Goal: Task Accomplishment & Management: Use online tool/utility

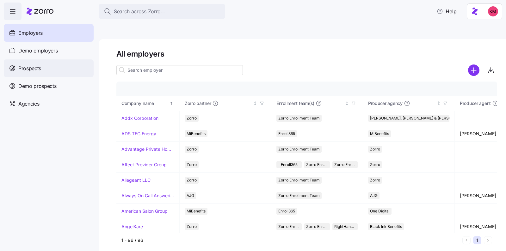
click at [38, 67] on span "Prospects" at bounding box center [29, 68] width 23 height 8
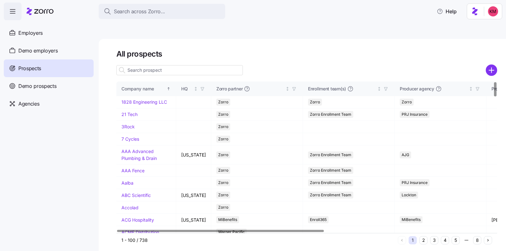
click at [212, 65] on input at bounding box center [179, 70] width 126 height 10
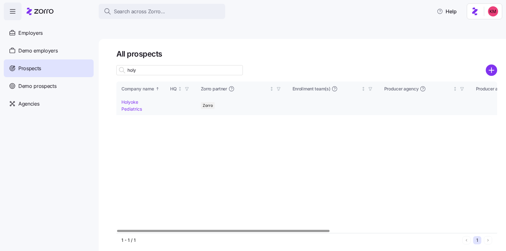
type input "holy"
drag, startPoint x: 132, startPoint y: 92, endPoint x: 314, endPoint y: 65, distance: 184.1
click at [132, 99] on link "Holyoke Pediatrics" at bounding box center [131, 105] width 21 height 12
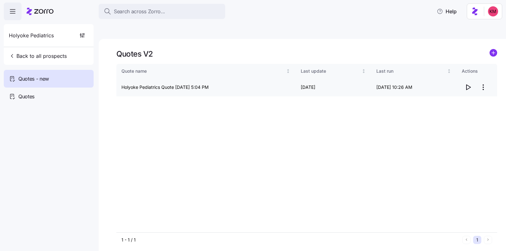
click at [481, 70] on html "Search across Zorro... Help Holyoke Pediatrics Back to all prospects Quotes - n…" at bounding box center [253, 155] width 506 height 311
click at [457, 86] on div "Edit quote" at bounding box center [458, 88] width 58 height 10
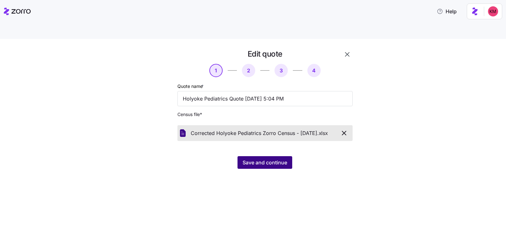
click at [243, 159] on span "Save and continue" at bounding box center [264, 163] width 45 height 8
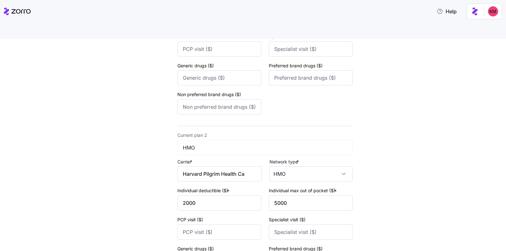
scroll to position [426, 0]
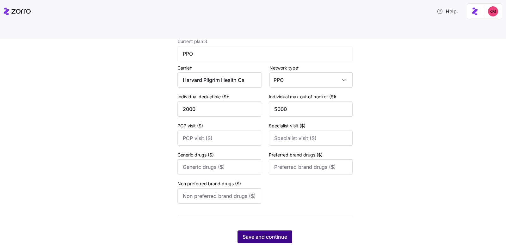
click at [271, 233] on span "Save and continue" at bounding box center [264, 237] width 45 height 8
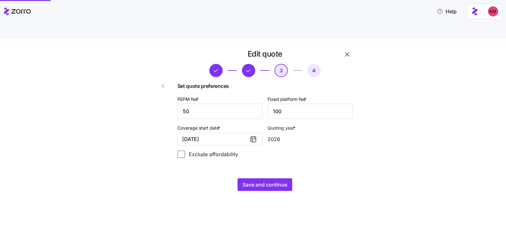
scroll to position [0, 0]
click at [260, 181] on span "Save and continue" at bounding box center [264, 185] width 45 height 8
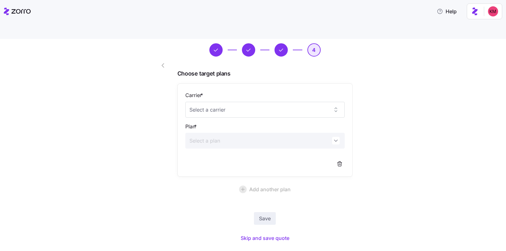
scroll to position [21, 0]
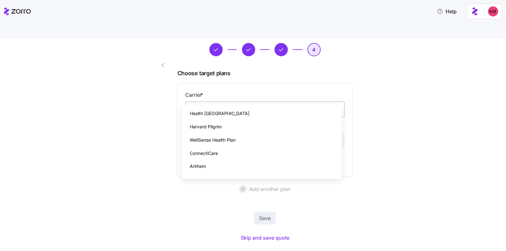
click at [233, 101] on input "Carrier *" at bounding box center [264, 109] width 159 height 16
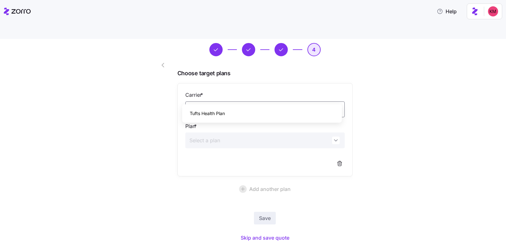
click at [250, 112] on div "Tufts Health Plan" at bounding box center [262, 113] width 155 height 13
type input "Tufts Health Plan"
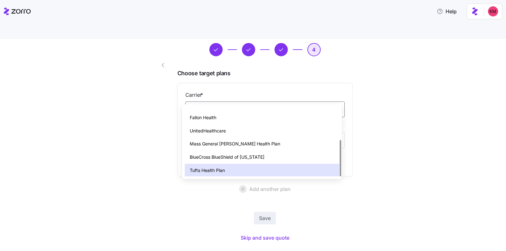
click at [166, 123] on div at bounding box center [157, 136] width 36 height 221
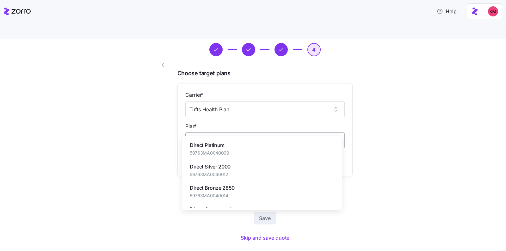
click at [215, 132] on input "Plan *" at bounding box center [264, 140] width 159 height 16
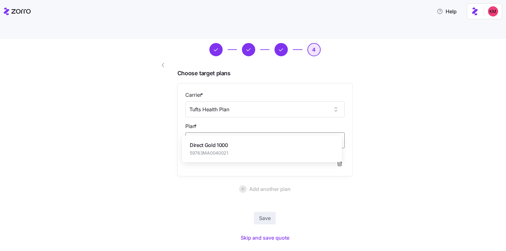
click at [250, 152] on div "Direct Gold 1000 59763MA0040021" at bounding box center [262, 148] width 155 height 21
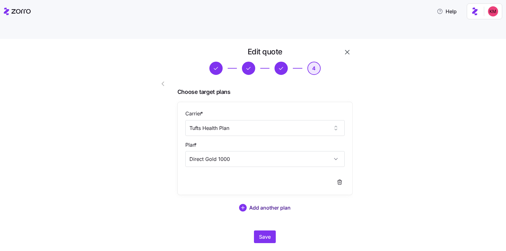
type input "Direct Gold 1000"
click at [272, 204] on span "Add another plan" at bounding box center [269, 208] width 41 height 8
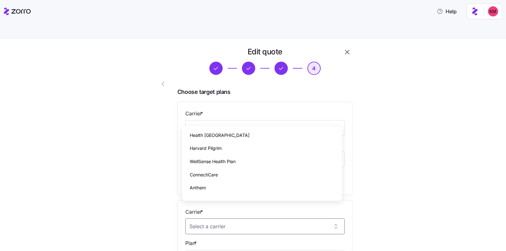
click at [407, 133] on div "Edit quote 4 Choose target plans Carrier * Tufts Health Plan Plan * Direct Gold…" at bounding box center [257, 208] width 479 height 322
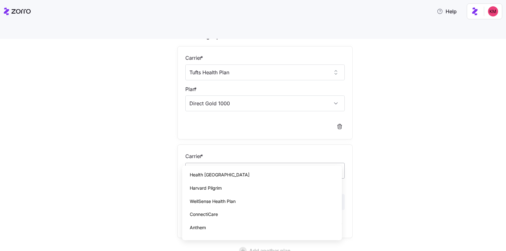
click at [216, 163] on input "Carrier *" at bounding box center [264, 171] width 159 height 16
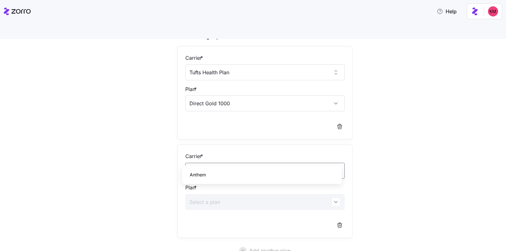
click at [202, 174] on span "Anthem" at bounding box center [198, 174] width 16 height 7
type input "Anthem"
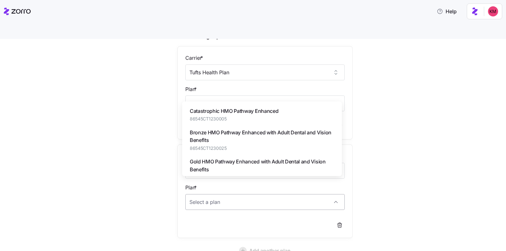
click at [208, 194] on input "Plan *" at bounding box center [264, 202] width 159 height 16
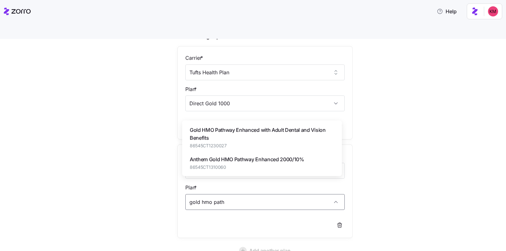
click at [212, 132] on span "Gold HMO Pathway Enhanced with Adult Dental and Vision Benefits" at bounding box center [262, 134] width 144 height 16
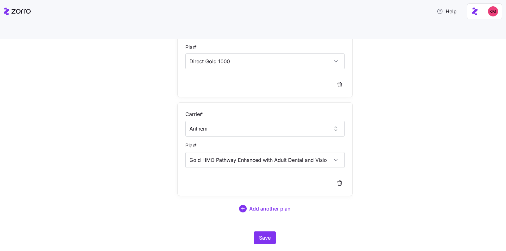
scroll to position [100, 0]
type input "Gold HMO Pathway Enhanced with Adult Dental and Vision Benefits"
drag, startPoint x: 372, startPoint y: 211, endPoint x: 301, endPoint y: 214, distance: 70.5
click at [371, 212] on div "Edit quote 4 Choose target plans Carrier * Tufts Health Plan Plan * Direct Gold…" at bounding box center [257, 100] width 479 height 303
click at [262, 234] on span "Save" at bounding box center [265, 238] width 12 height 8
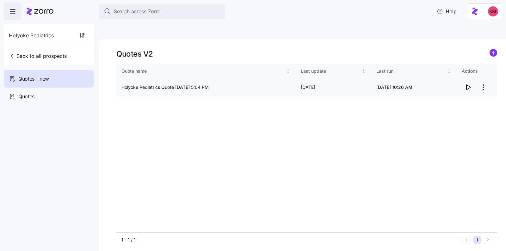
click at [471, 83] on icon "button" at bounding box center [468, 87] width 8 height 8
click at [156, 13] on span "Search across Zorro..." at bounding box center [139, 12] width 51 height 8
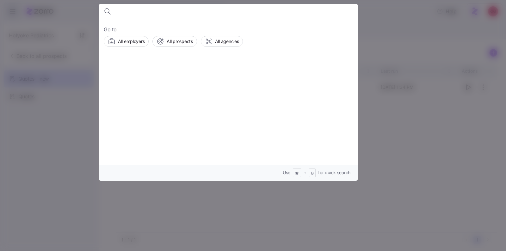
click at [406, 133] on div at bounding box center [253, 125] width 506 height 251
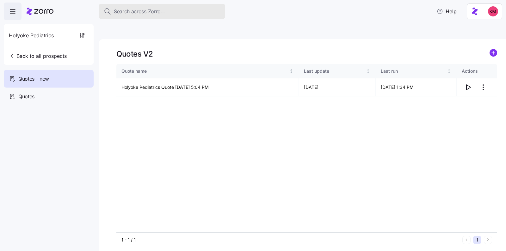
click at [158, 9] on span "Search across Zorro..." at bounding box center [139, 12] width 51 height 8
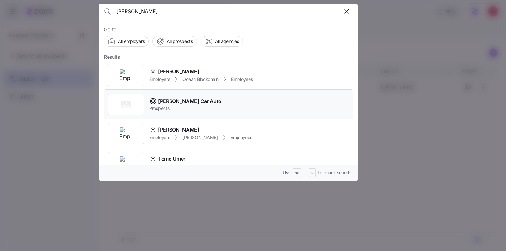
type input "tommy"
click at [165, 103] on span "Tommy Car Auto" at bounding box center [189, 101] width 63 height 8
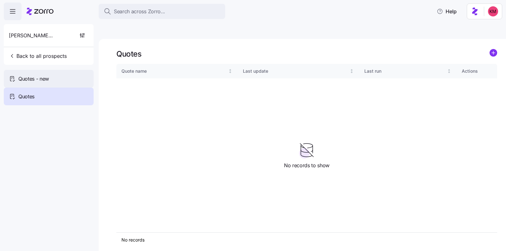
click at [34, 79] on span "Quotes - new" at bounding box center [33, 79] width 31 height 8
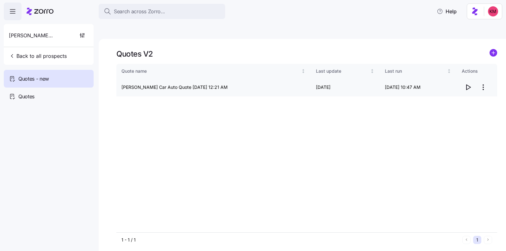
click at [470, 83] on icon "button" at bounding box center [468, 87] width 8 height 8
drag, startPoint x: 465, startPoint y: 102, endPoint x: 476, endPoint y: 90, distance: 17.0
click at [465, 102] on div "Quote name Last update Last run Actions Tommy Car Auto Quote 09/29/2025 12:21 A…" at bounding box center [306, 148] width 381 height 169
click at [482, 71] on html "Search across Zorro... Help Tommy Car Auto Back to all prospects Quotes - new Q…" at bounding box center [253, 155] width 506 height 311
click at [461, 86] on div "Edit quote" at bounding box center [458, 88] width 58 height 10
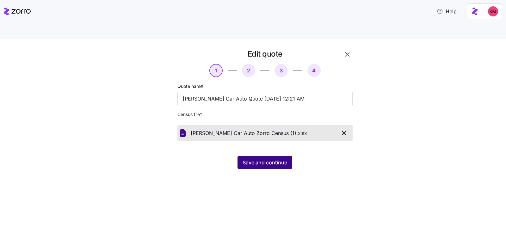
click at [273, 159] on span "Save and continue" at bounding box center [264, 163] width 45 height 8
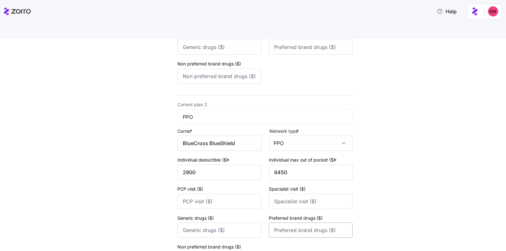
scroll to position [242, 0]
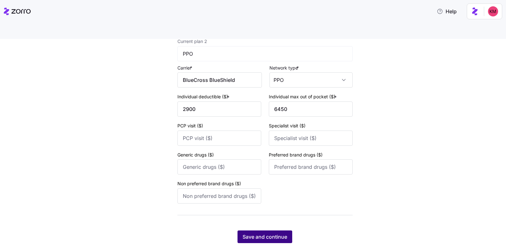
click at [271, 233] on span "Save and continue" at bounding box center [264, 237] width 45 height 8
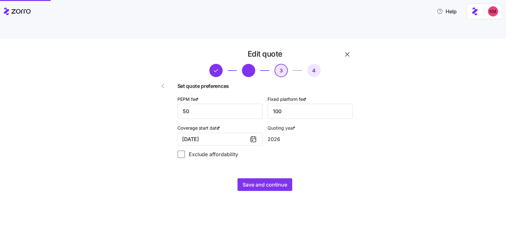
scroll to position [0, 0]
click at [260, 181] on span "Save and continue" at bounding box center [264, 185] width 45 height 8
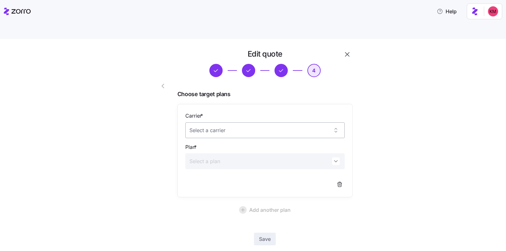
click at [248, 122] on input "Carrier *" at bounding box center [264, 130] width 159 height 16
click at [238, 132] on div "Tufts Health Plan" at bounding box center [262, 134] width 155 height 13
type input "Tufts Health Plan"
click at [237, 153] on input "Plan *" at bounding box center [264, 161] width 159 height 16
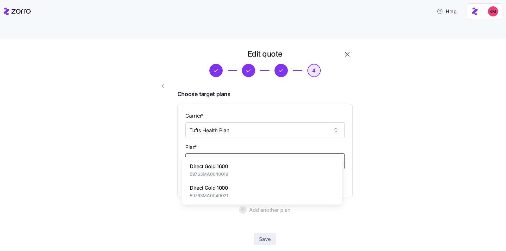
click at [206, 169] on span "Direct Gold 1600" at bounding box center [209, 166] width 39 height 8
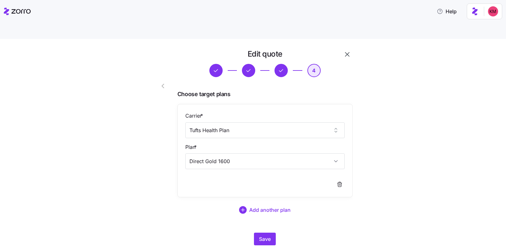
type input "Direct Gold 1600"
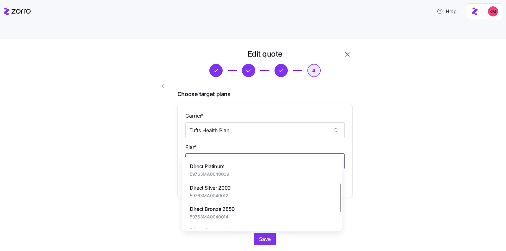
scroll to position [58, 0]
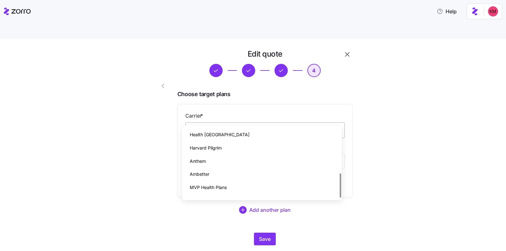
click at [249, 122] on input "Tufts Health Plan" at bounding box center [264, 130] width 159 height 16
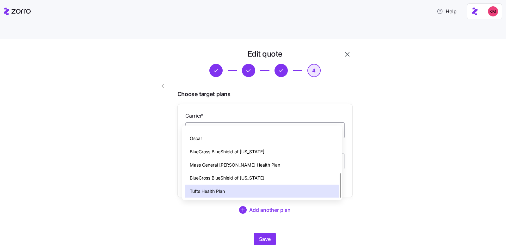
click at [249, 122] on input "Tufts Health Plan" at bounding box center [264, 130] width 159 height 16
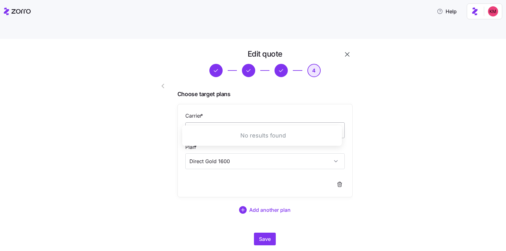
click at [239, 122] on input "hne esse" at bounding box center [264, 130] width 159 height 16
click at [230, 132] on span "Health New England" at bounding box center [220, 134] width 60 height 7
type input "Health New England"
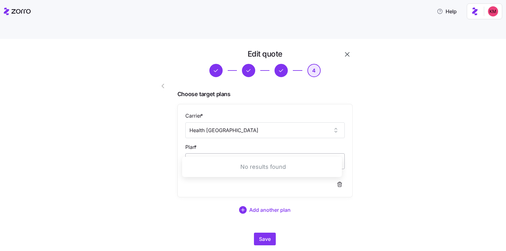
click at [231, 153] on input "Direct Gold 1600" at bounding box center [264, 161] width 159 height 16
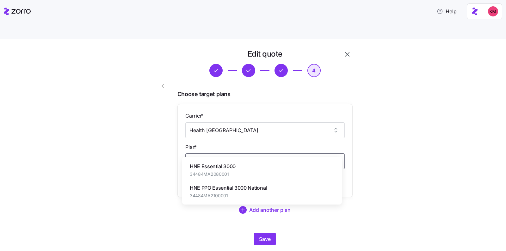
click at [211, 168] on span "HNE Essential 3000" at bounding box center [213, 166] width 46 height 8
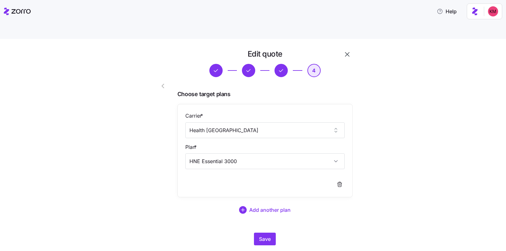
type input "HNE Essential 3000"
click at [399, 162] on div "Edit quote 4 Choose target plans Carrier * Health New England Plan * HNE Essent…" at bounding box center [257, 151] width 479 height 204
click at [260, 235] on span "Save" at bounding box center [265, 239] width 12 height 8
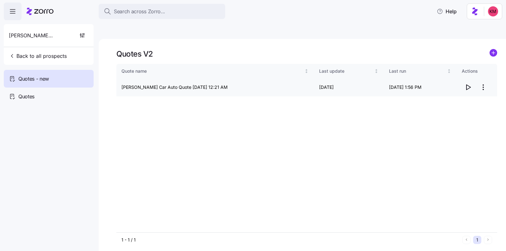
click at [469, 83] on icon "button" at bounding box center [468, 87] width 8 height 8
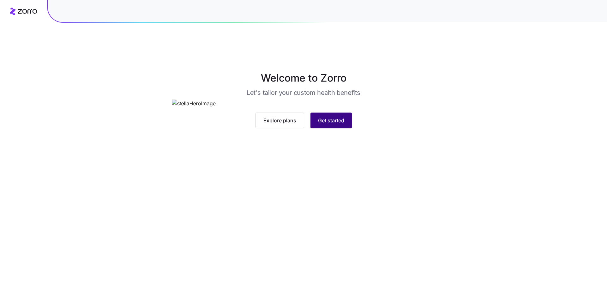
click at [346, 128] on button "Get started" at bounding box center [330, 121] width 41 height 16
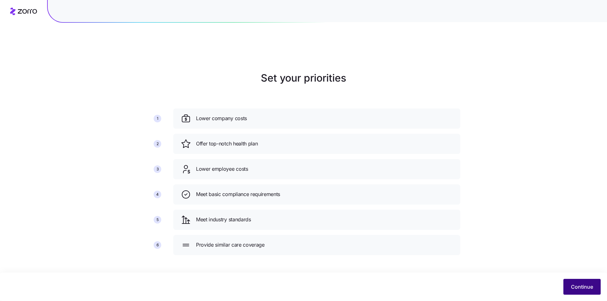
click at [582, 283] on span "Continue" at bounding box center [582, 287] width 22 height 8
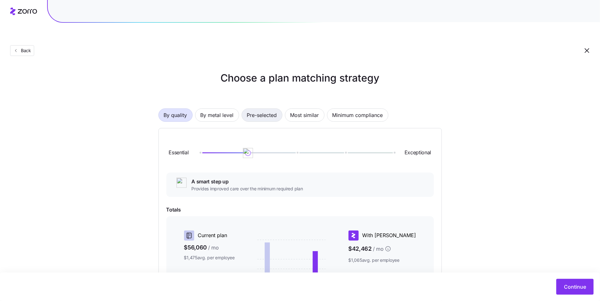
click at [264, 109] on span "Pre-selected" at bounding box center [262, 115] width 30 height 13
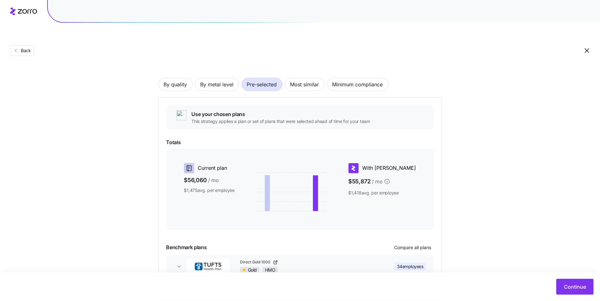
scroll to position [56, 0]
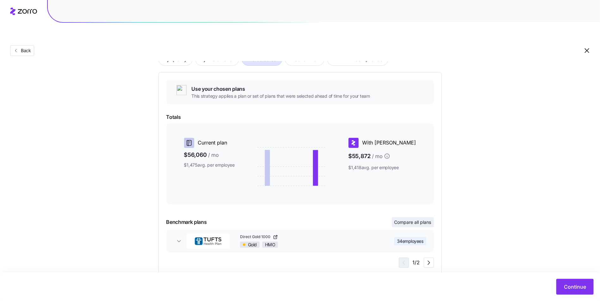
click at [400, 217] on button "Compare all plans" at bounding box center [413, 222] width 42 height 10
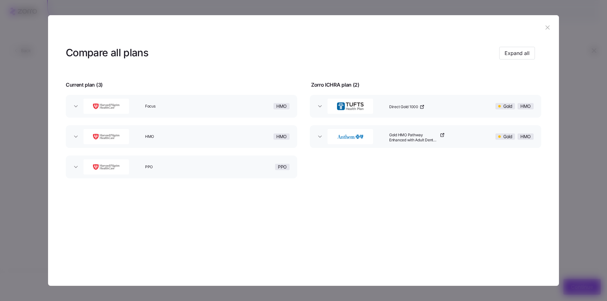
click at [551, 25] on icon "button" at bounding box center [547, 27] width 7 height 7
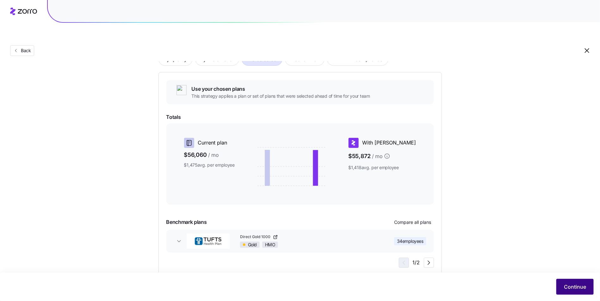
click at [585, 287] on span "Continue" at bounding box center [575, 287] width 22 height 8
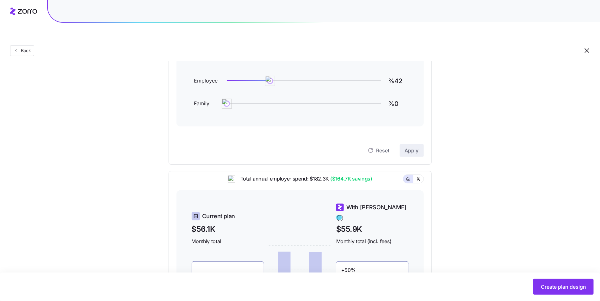
scroll to position [8, 0]
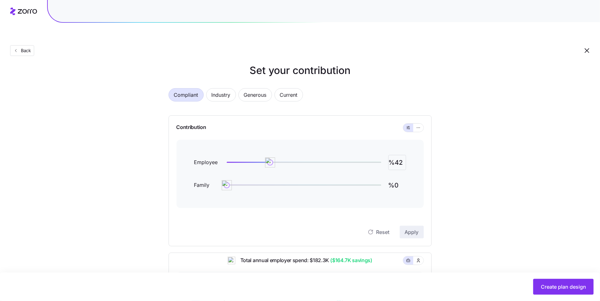
click at [400, 155] on input "%42" at bounding box center [397, 162] width 18 height 15
type input "%63"
click at [407, 228] on span "Apply" at bounding box center [412, 232] width 14 height 8
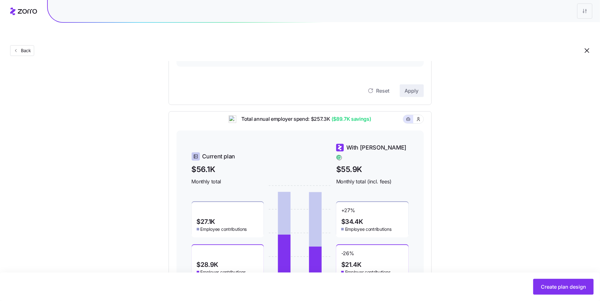
scroll to position [0, 0]
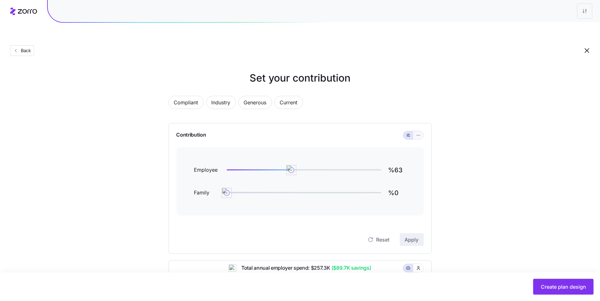
click at [417, 132] on icon "button" at bounding box center [418, 136] width 4 height 8
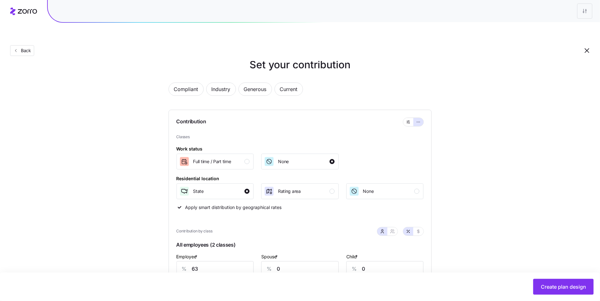
scroll to position [61, 0]
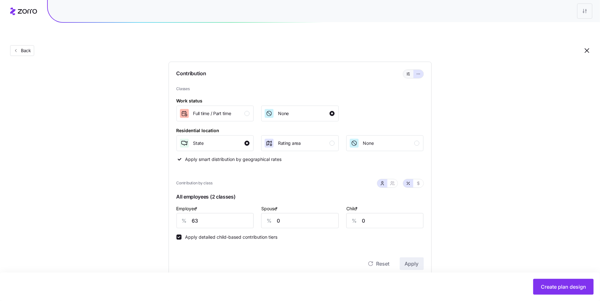
click at [412, 70] on button "button" at bounding box center [408, 74] width 10 height 8
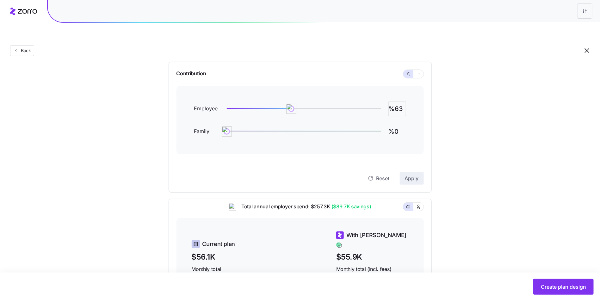
click at [402, 101] on input "%63" at bounding box center [397, 108] width 18 height 15
type input "%60"
type input "%0"
type input "%30"
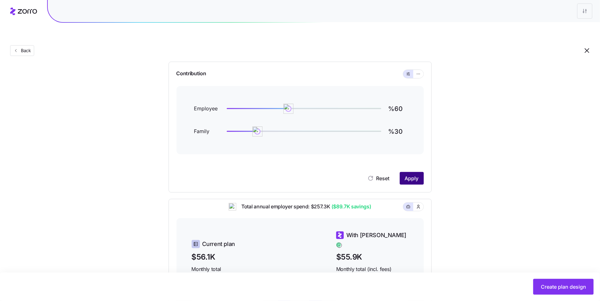
click at [402, 172] on button "Apply" at bounding box center [412, 178] width 24 height 13
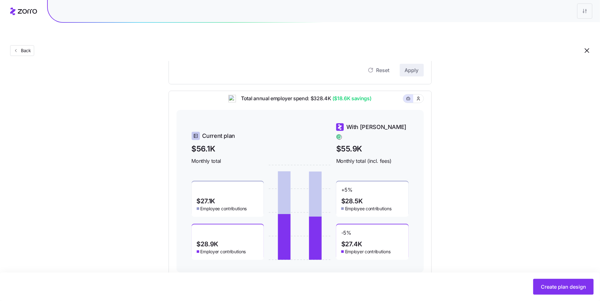
scroll to position [170, 0]
click at [23, 47] on span "Back" at bounding box center [24, 50] width 13 height 6
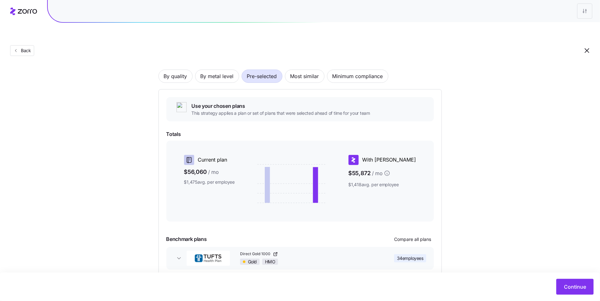
scroll to position [56, 0]
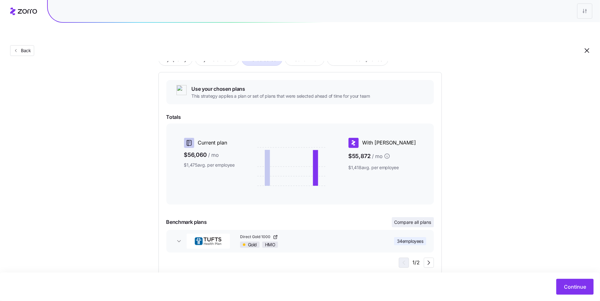
click at [405, 217] on button "Compare all plans" at bounding box center [413, 222] width 42 height 10
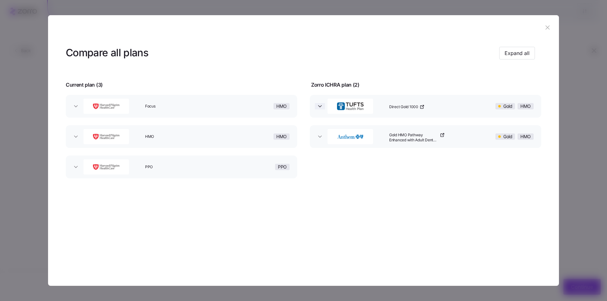
click at [325, 105] on span "button" at bounding box center [320, 106] width 10 height 6
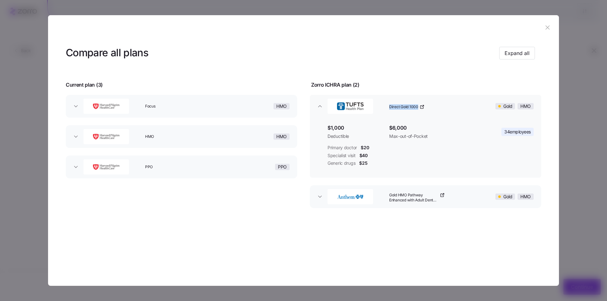
click at [463, 198] on div "Gold HMO Pathway Enhanced with Adult Dental and Vision Benefits" at bounding box center [431, 197] width 88 height 20
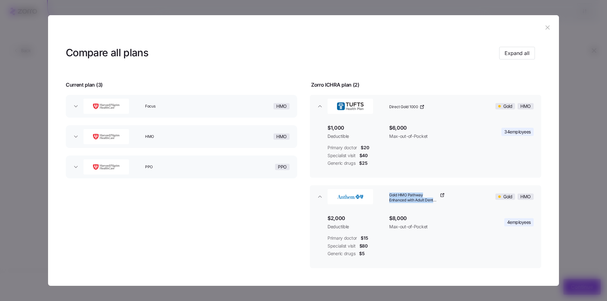
click at [547, 23] on button "button" at bounding box center [548, 28] width 10 height 10
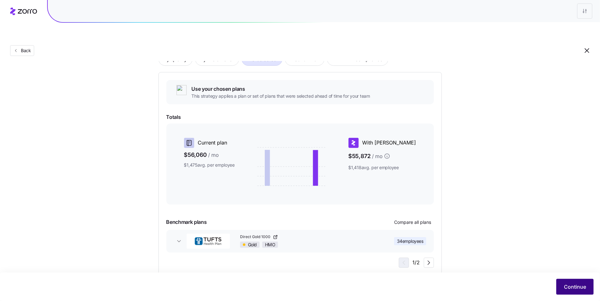
click at [563, 288] on button "Continue" at bounding box center [574, 287] width 37 height 16
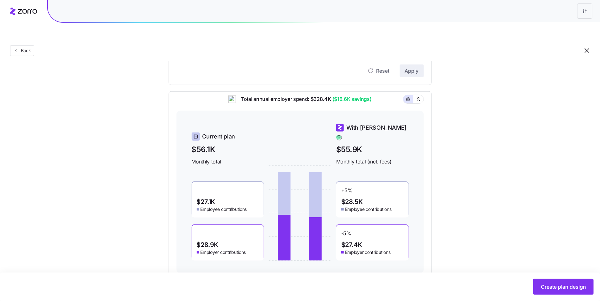
scroll to position [170, 0]
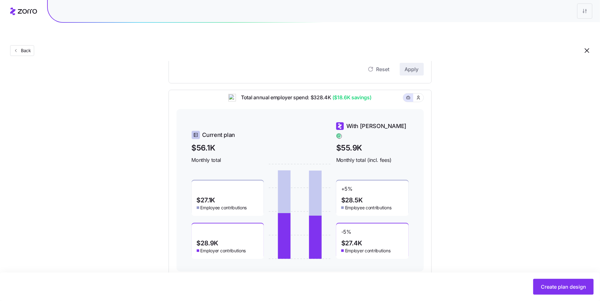
click at [546, 237] on div "Set your contribution Compliant Industry Generous Current Contribution Employee…" at bounding box center [300, 88] width 600 height 376
click at [552, 287] on span "Create plan design" at bounding box center [563, 287] width 45 height 8
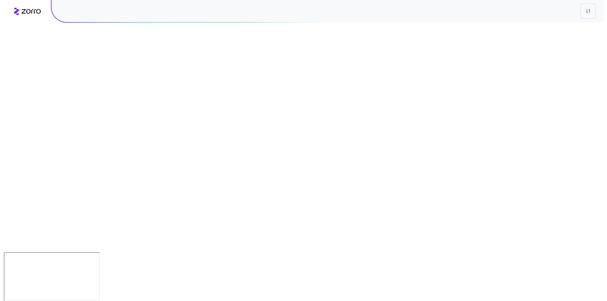
scroll to position [0, 0]
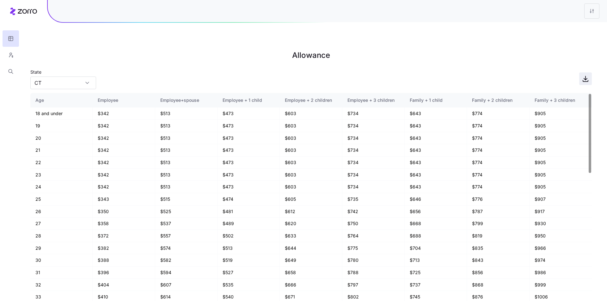
click at [584, 75] on icon "button" at bounding box center [586, 79] width 8 height 8
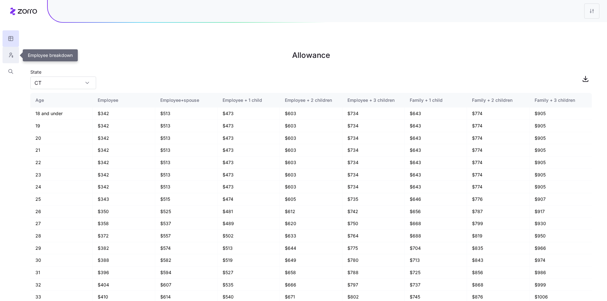
click at [6, 54] on button "button" at bounding box center [11, 55] width 16 height 16
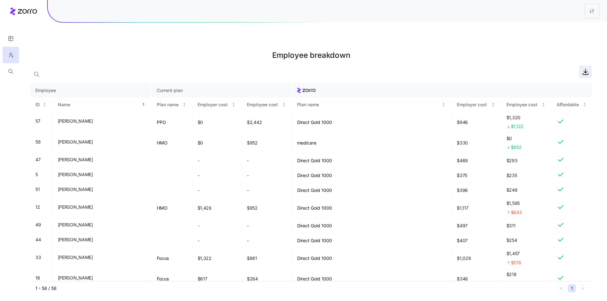
click at [585, 68] on icon "button" at bounding box center [586, 72] width 8 height 8
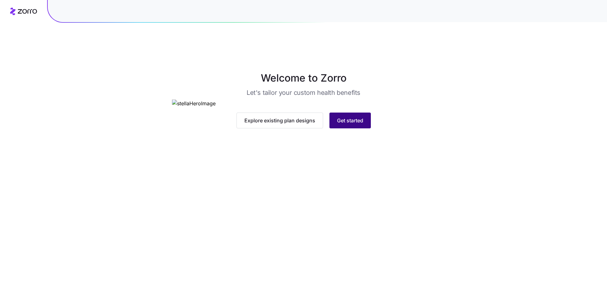
drag, startPoint x: 349, startPoint y: 235, endPoint x: 349, endPoint y: 228, distance: 7.0
click at [349, 235] on main "Welcome to Zorro Let's tailor your custom health benefits Explore existing plan…" at bounding box center [303, 165] width 607 height 301
click at [349, 124] on span "Get started" at bounding box center [350, 121] width 26 height 8
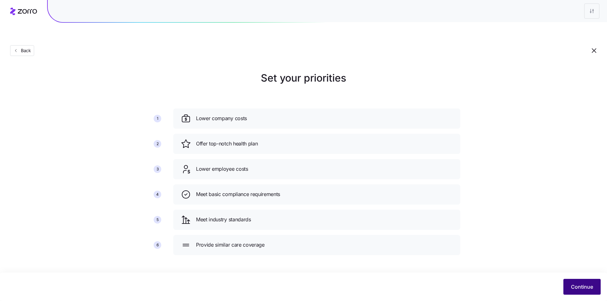
click at [575, 282] on button "Continue" at bounding box center [581, 287] width 37 height 16
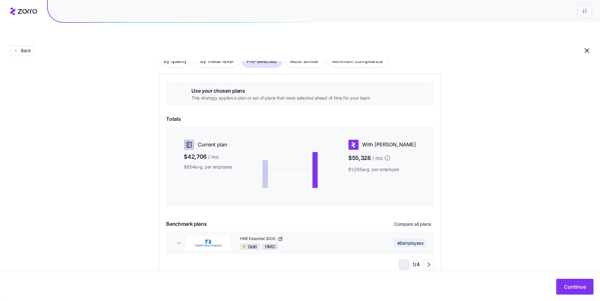
scroll to position [54, 0]
drag, startPoint x: 531, startPoint y: 118, endPoint x: 541, endPoint y: 124, distance: 11.8
click at [538, 122] on div "Choose a plan matching strategy By quality By metal level Pre-selected Most sim…" at bounding box center [300, 146] width 600 height 261
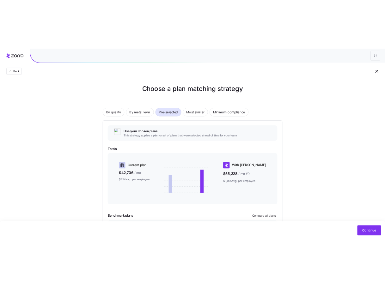
scroll to position [54, 0]
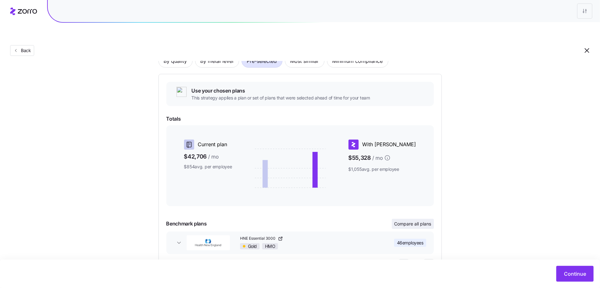
click at [403, 221] on span "Compare all plans" at bounding box center [412, 224] width 37 height 6
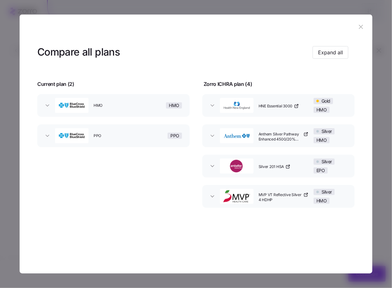
click at [363, 24] on icon "button" at bounding box center [361, 26] width 7 height 7
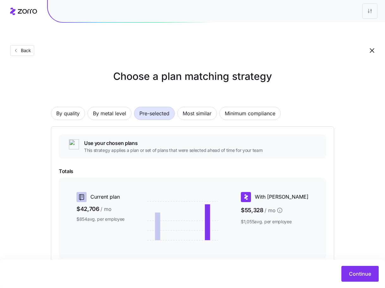
scroll to position [0, 0]
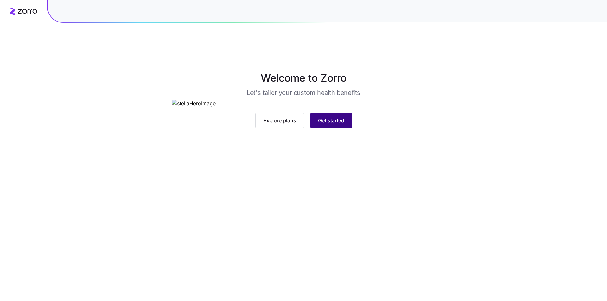
click at [335, 128] on button "Get started" at bounding box center [330, 121] width 41 height 16
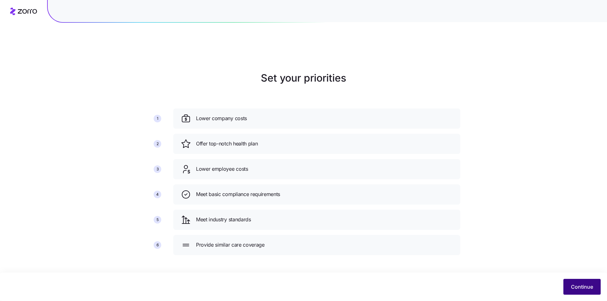
click at [575, 283] on span "Continue" at bounding box center [582, 287] width 22 height 8
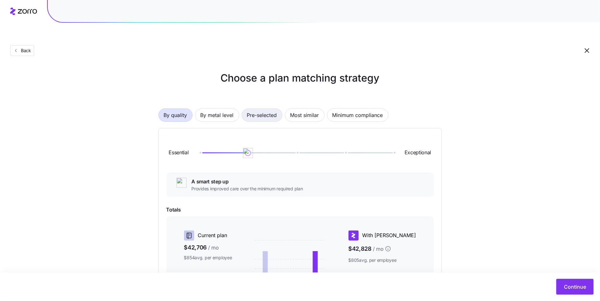
click at [271, 109] on span "Pre-selected" at bounding box center [262, 115] width 30 height 13
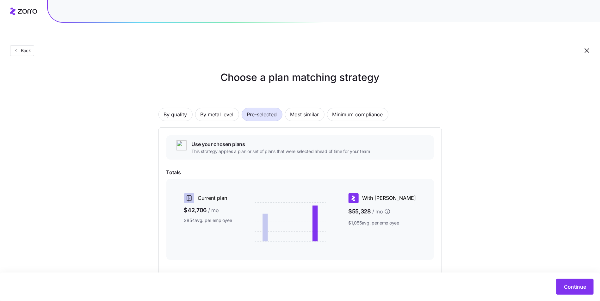
scroll to position [56, 0]
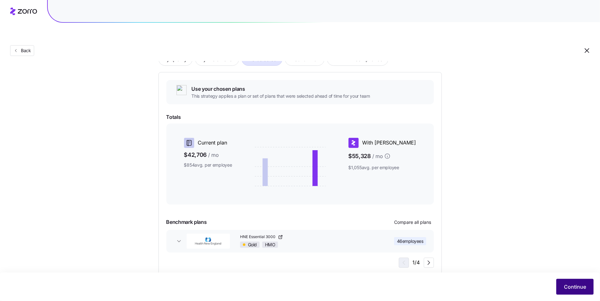
click at [565, 290] on span "Continue" at bounding box center [575, 287] width 22 height 8
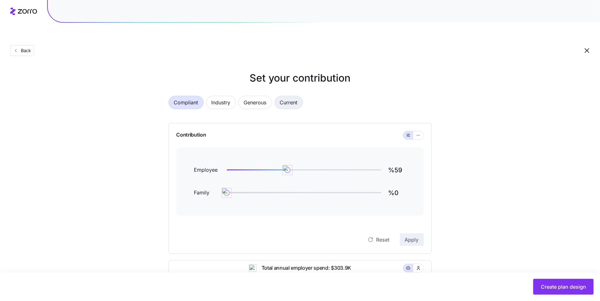
click at [281, 96] on span "Current" at bounding box center [289, 102] width 18 height 13
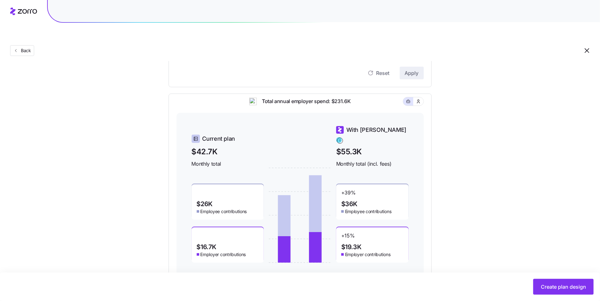
scroll to position [162, 0]
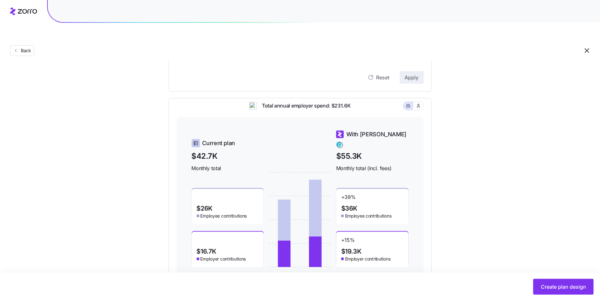
type input "%43"
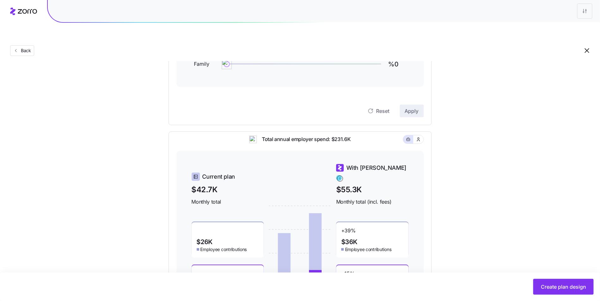
scroll to position [0, 0]
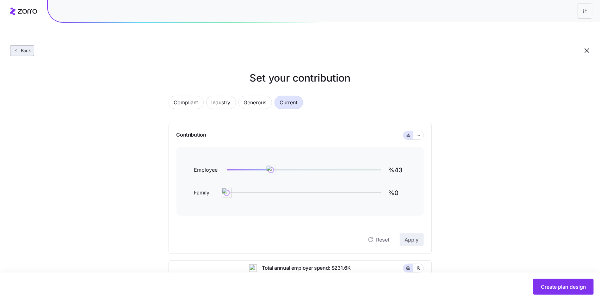
click at [24, 47] on span "Back" at bounding box center [24, 50] width 13 height 6
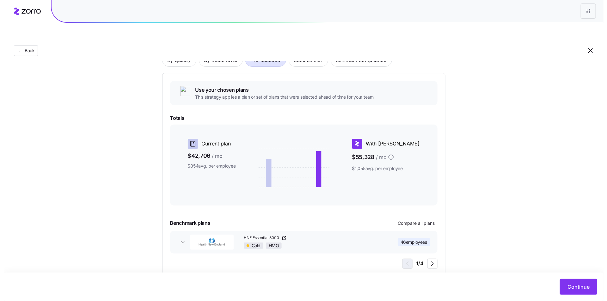
scroll to position [56, 0]
click at [415, 217] on button "Compare all plans" at bounding box center [413, 222] width 42 height 10
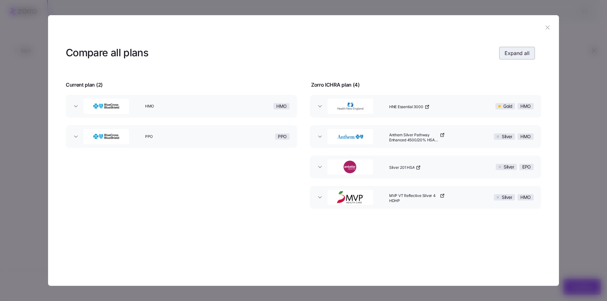
click at [509, 52] on span "Expand all" at bounding box center [517, 53] width 25 height 8
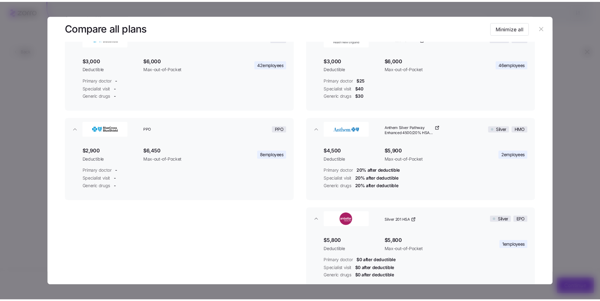
scroll to position [87, 0]
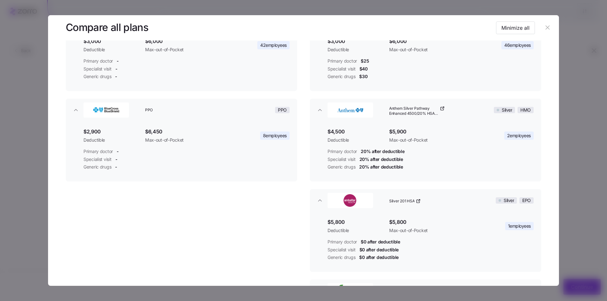
click at [545, 27] on icon "button" at bounding box center [547, 27] width 7 height 7
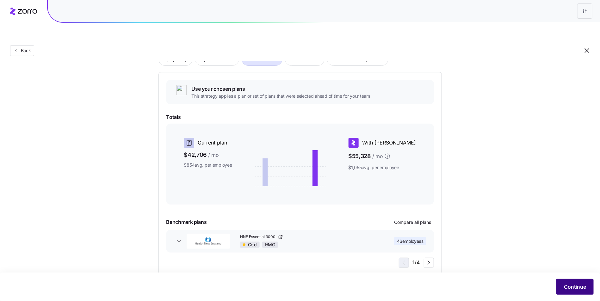
click at [572, 287] on span "Continue" at bounding box center [575, 287] width 22 height 8
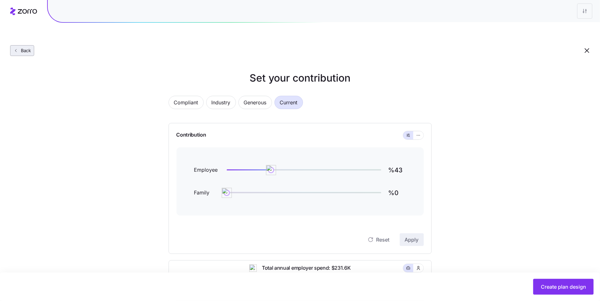
click at [14, 45] on button "Back" at bounding box center [22, 50] width 24 height 11
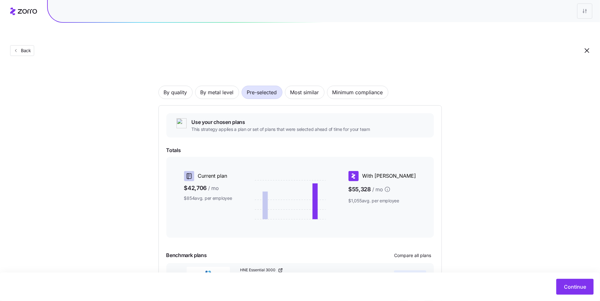
scroll to position [56, 0]
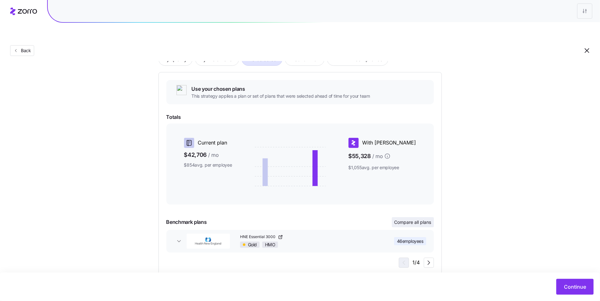
click at [420, 219] on span "Compare all plans" at bounding box center [412, 222] width 37 height 6
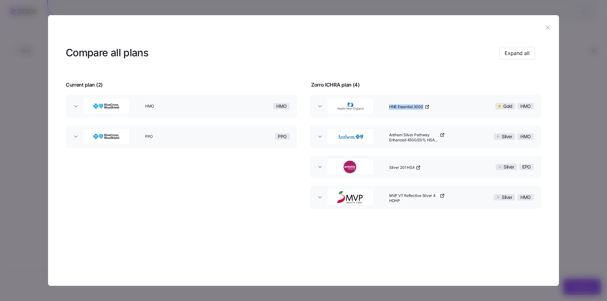
click at [544, 28] on icon "button" at bounding box center [547, 27] width 7 height 7
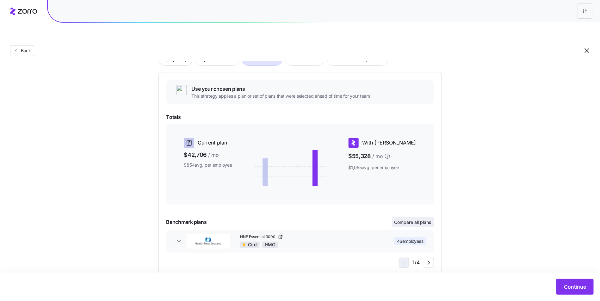
click at [428, 219] on span "Compare all plans" at bounding box center [412, 222] width 37 height 6
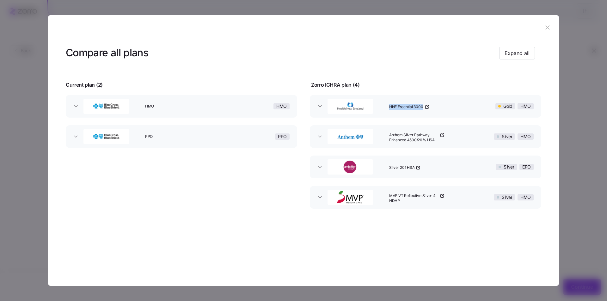
click at [548, 27] on icon "button" at bounding box center [547, 27] width 7 height 7
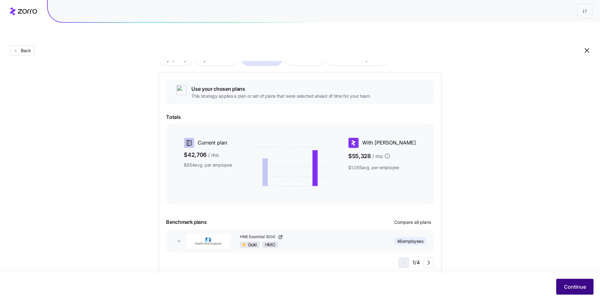
click at [562, 284] on button "Continue" at bounding box center [574, 287] width 37 height 16
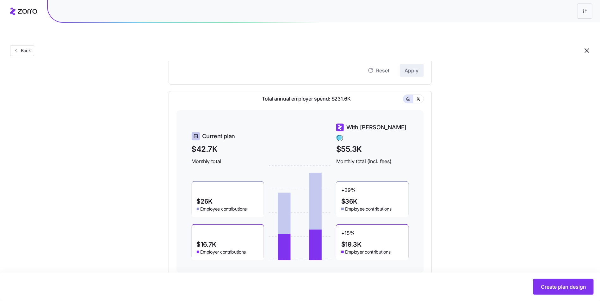
scroll to position [169, 0]
click at [432, 158] on div "Compliant Industry Generous Current Contribution Employee %43 Family %0 Reset A…" at bounding box center [299, 98] width 283 height 358
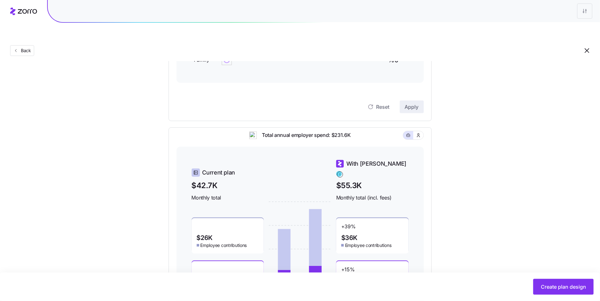
scroll to position [0, 0]
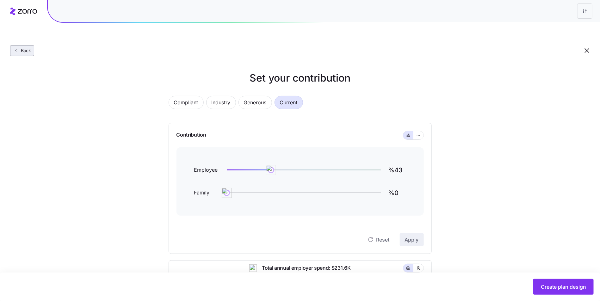
click at [28, 45] on button "Back" at bounding box center [22, 50] width 24 height 11
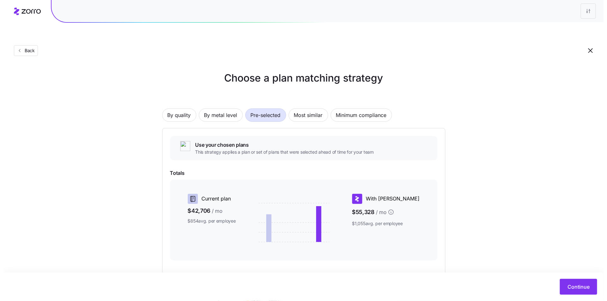
scroll to position [56, 0]
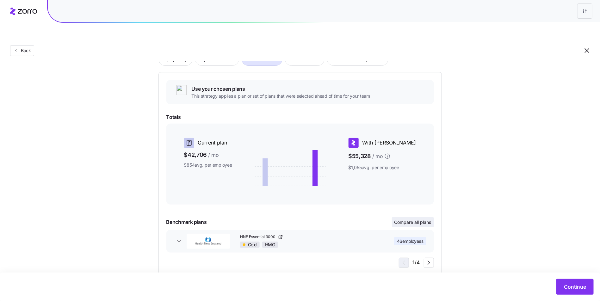
click at [411, 217] on button "Compare all plans" at bounding box center [413, 222] width 42 height 10
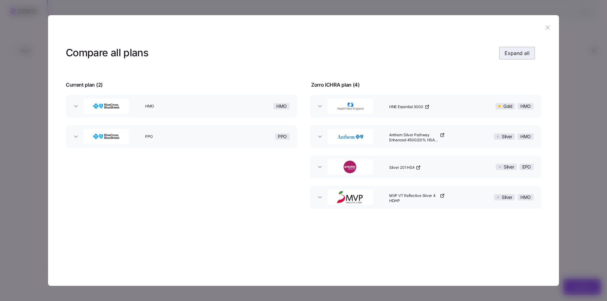
click at [512, 46] on div "Compare all plans Expand all" at bounding box center [300, 53] width 469 height 14
click at [511, 49] on button "Expand all" at bounding box center [517, 53] width 36 height 13
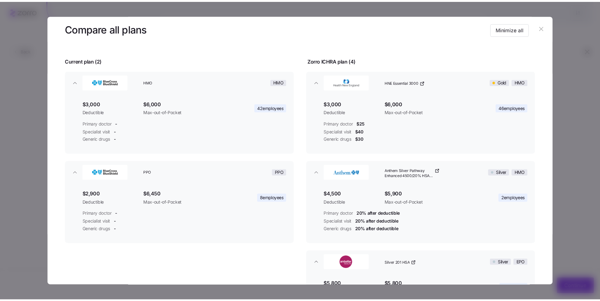
scroll to position [65, 0]
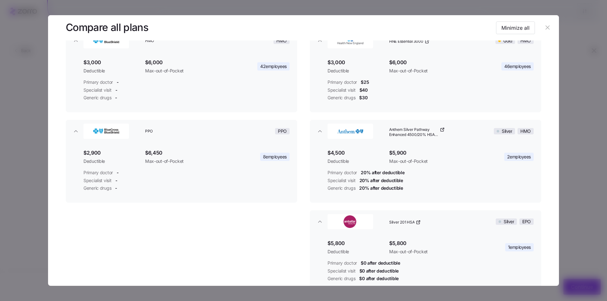
click at [544, 25] on icon "button" at bounding box center [547, 27] width 7 height 7
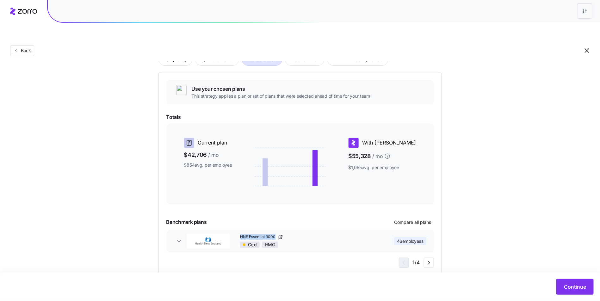
copy span "HNE Essential 3000"
click at [572, 280] on button "Continue" at bounding box center [574, 287] width 37 height 16
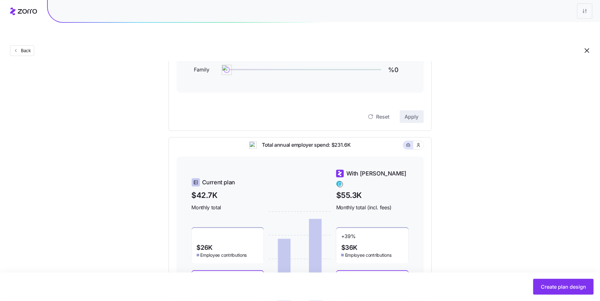
scroll to position [170, 0]
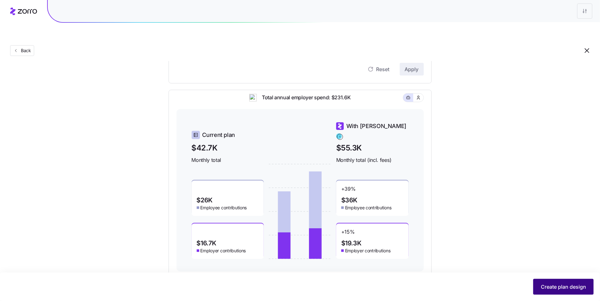
click at [544, 280] on button "Create plan design" at bounding box center [563, 287] width 60 height 16
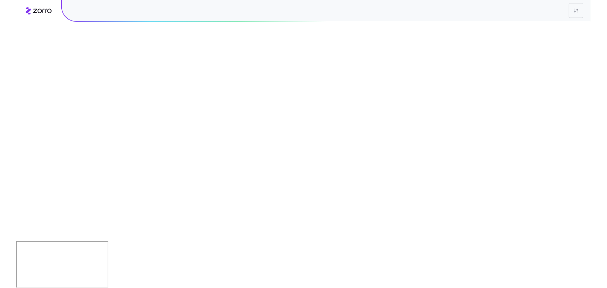
scroll to position [0, 0]
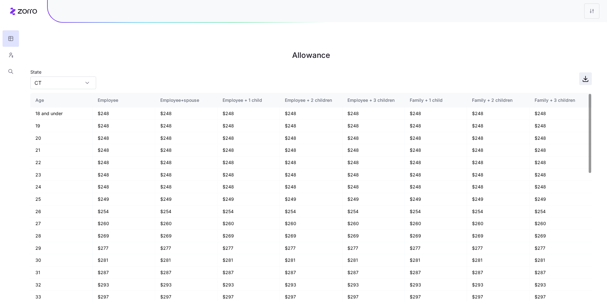
click at [586, 75] on icon "button" at bounding box center [586, 79] width 8 height 8
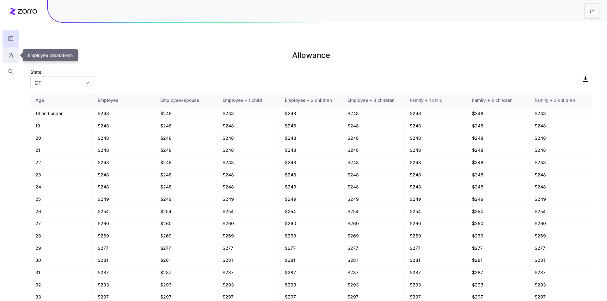
click at [11, 55] on icon "button" at bounding box center [11, 55] width 6 height 6
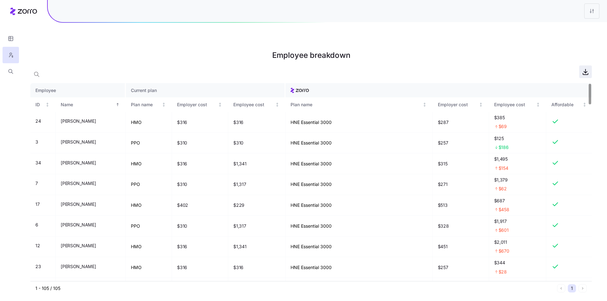
click at [583, 68] on icon "button" at bounding box center [586, 72] width 8 height 8
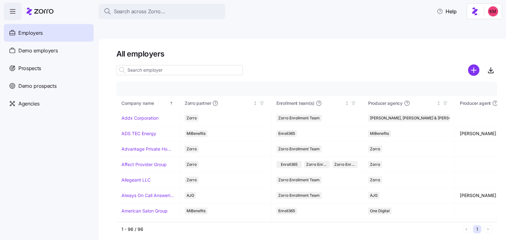
click at [37, 70] on span "Prospects" at bounding box center [29, 68] width 23 height 8
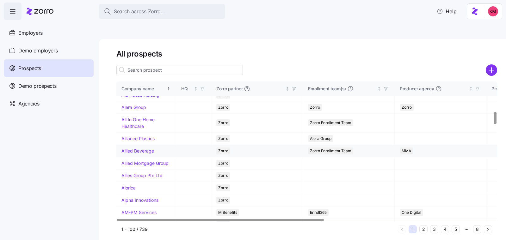
scroll to position [413, 0]
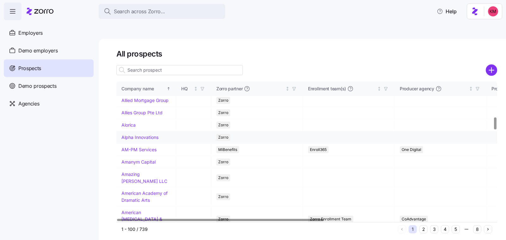
click at [134, 140] on link "Alpha Innovations" at bounding box center [139, 137] width 37 height 5
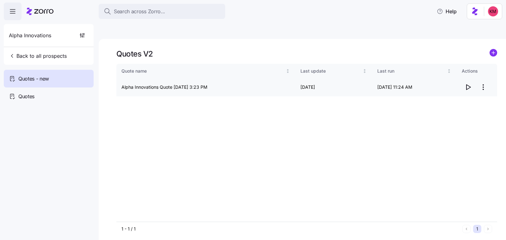
click at [470, 83] on icon "button" at bounding box center [468, 87] width 8 height 8
click at [45, 53] on span "Back to all prospects" at bounding box center [38, 56] width 58 height 8
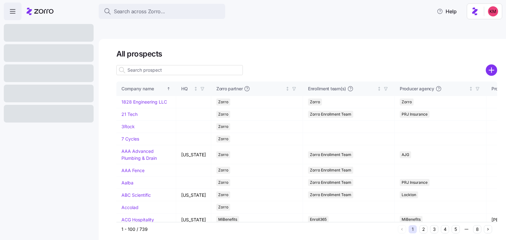
click at [197, 65] on input at bounding box center [179, 70] width 126 height 10
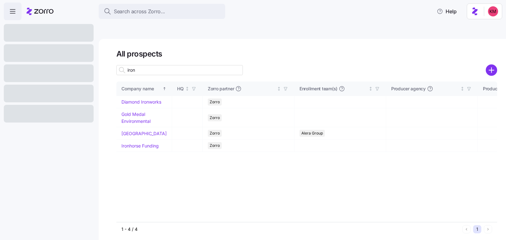
click at [196, 65] on input "iron" at bounding box center [179, 70] width 126 height 10
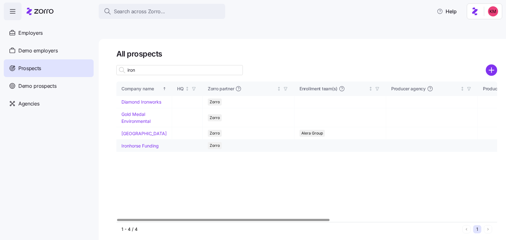
type input "iron"
click at [135, 143] on link "Ironhorse Funding" at bounding box center [139, 145] width 37 height 5
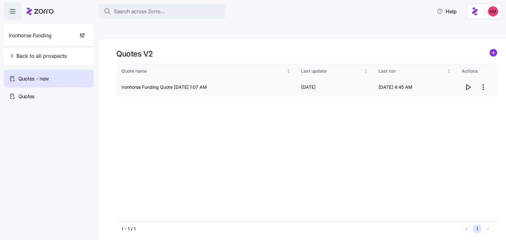
click at [469, 83] on icon "button" at bounding box center [468, 87] width 8 height 8
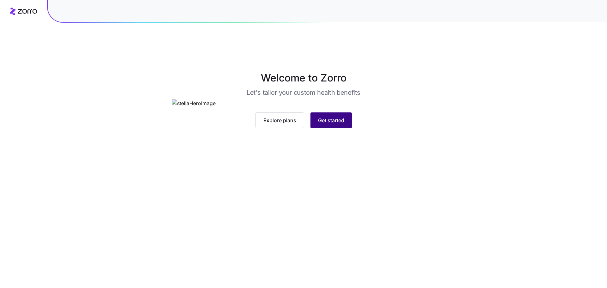
click at [341, 128] on button "Get started" at bounding box center [330, 121] width 41 height 16
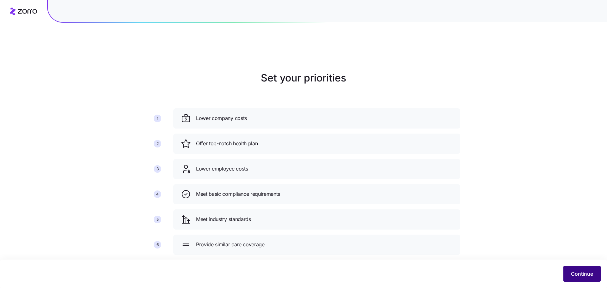
click at [589, 267] on button "Continue" at bounding box center [581, 274] width 37 height 16
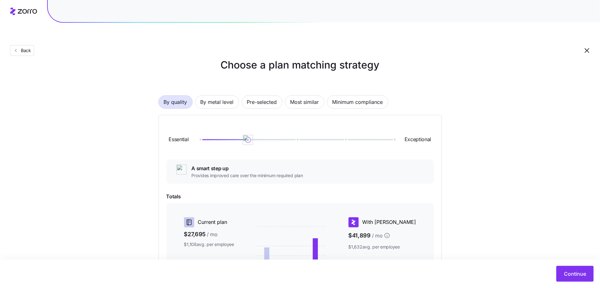
scroll to position [9, 0]
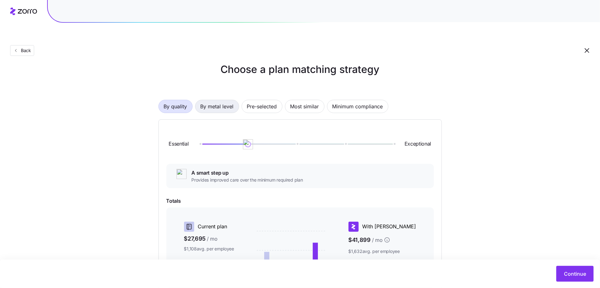
click at [223, 100] on span "By metal level" at bounding box center [216, 106] width 33 height 13
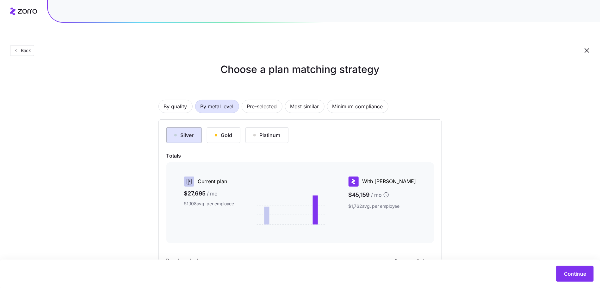
click at [200, 127] on button "Silver" at bounding box center [183, 135] width 35 height 16
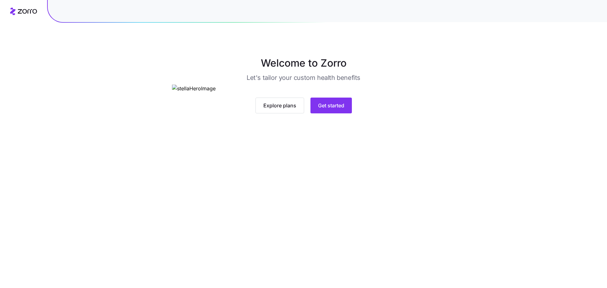
click at [340, 113] on div "Explore plans Get started" at bounding box center [303, 99] width 263 height 29
click at [338, 109] on span "Get started" at bounding box center [331, 106] width 26 height 8
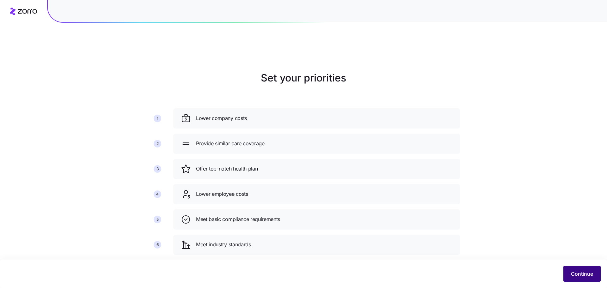
click at [581, 278] on button "Continue" at bounding box center [581, 274] width 37 height 16
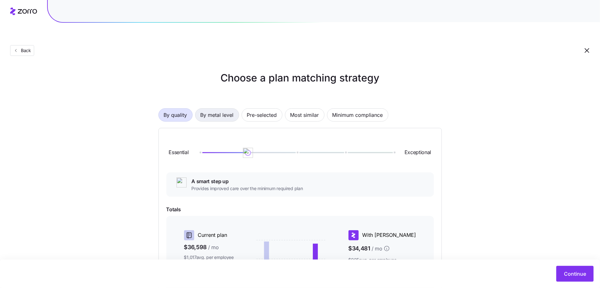
click at [213, 109] on span "By metal level" at bounding box center [216, 115] width 33 height 13
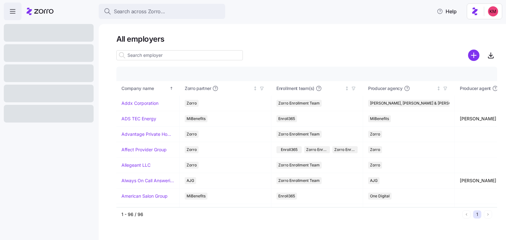
click at [159, 55] on input at bounding box center [179, 55] width 126 height 10
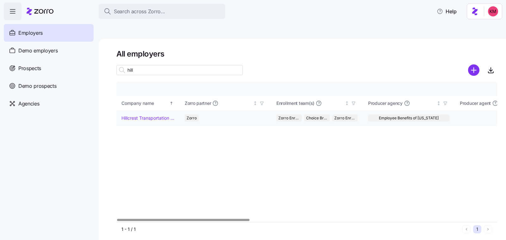
type input "hill"
click at [154, 115] on link "Hillcrest Transportation Inc." at bounding box center [147, 118] width 53 height 6
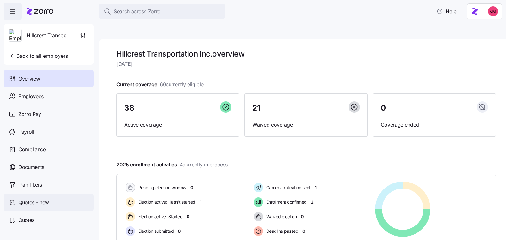
click at [50, 206] on div "Quotes - new" at bounding box center [49, 203] width 90 height 18
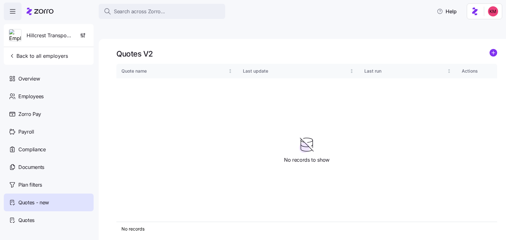
click at [493, 51] on icon "add icon" at bounding box center [493, 52] width 0 height 3
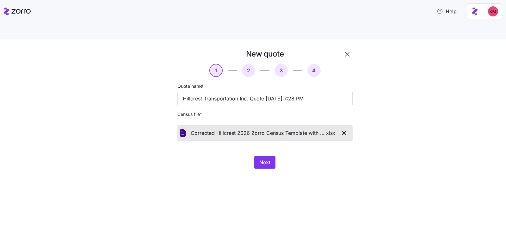
drag, startPoint x: 306, startPoint y: 185, endPoint x: 295, endPoint y: 174, distance: 15.4
click at [306, 185] on div "New quote 1 2 3 4 Quote name * Hillcrest Transportation Inc. Quote [DATE] 7:28 …" at bounding box center [253, 147] width 506 height 216
click at [268, 159] on span "Next" at bounding box center [264, 163] width 11 height 8
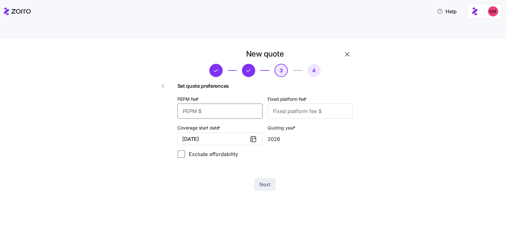
click at [239, 104] on input "PEPM fee *" at bounding box center [219, 111] width 85 height 15
click at [240, 104] on input "PEPM fee *" at bounding box center [219, 111] width 85 height 15
type input "51"
type input "100"
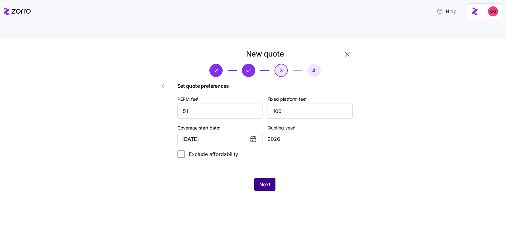
click at [271, 178] on button "Next" at bounding box center [264, 184] width 21 height 13
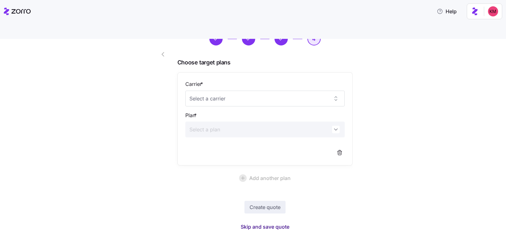
click at [256, 223] on span "Skip and save quote" at bounding box center [265, 227] width 49 height 8
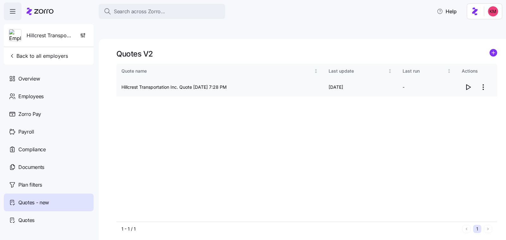
click at [469, 83] on icon "button" at bounding box center [468, 87] width 8 height 8
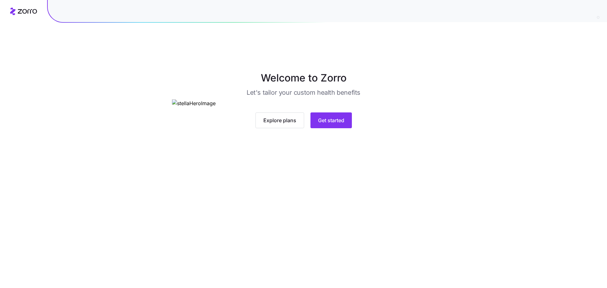
click at [346, 233] on main "Welcome to Zorro Let's tailor your custom health benefits Explore plans Get sta…" at bounding box center [303, 159] width 607 height 288
click at [345, 128] on button "Get started" at bounding box center [330, 121] width 41 height 16
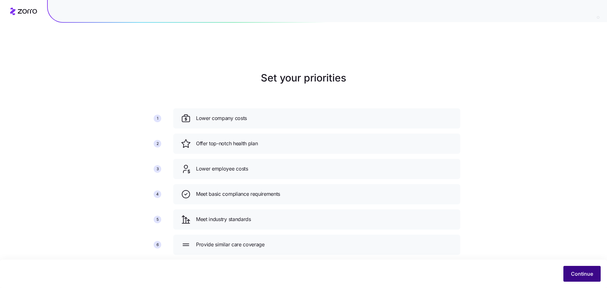
click at [587, 273] on span "Continue" at bounding box center [582, 274] width 22 height 8
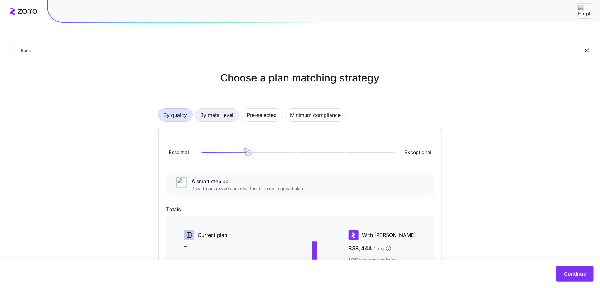
click at [222, 109] on span "By metal level" at bounding box center [216, 115] width 33 height 13
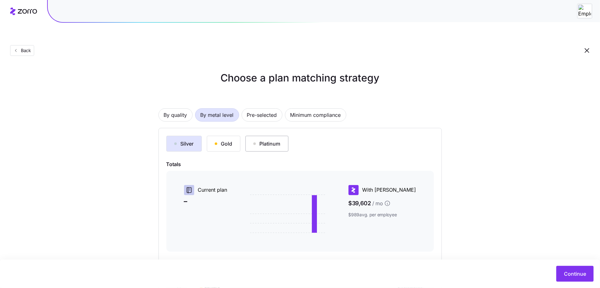
click at [275, 140] on div "Platinum" at bounding box center [266, 144] width 27 height 8
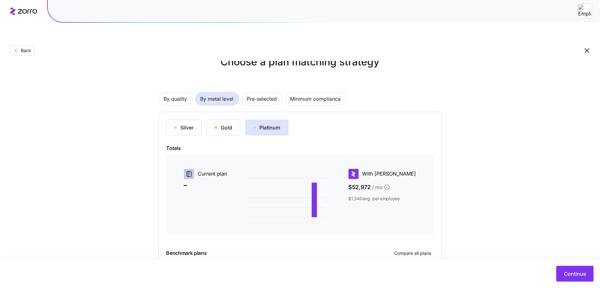
scroll to position [60, 0]
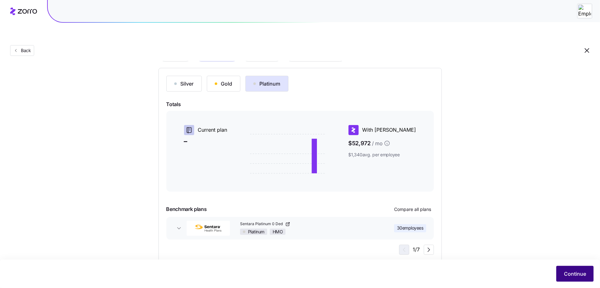
click at [582, 273] on span "Continue" at bounding box center [575, 274] width 22 height 8
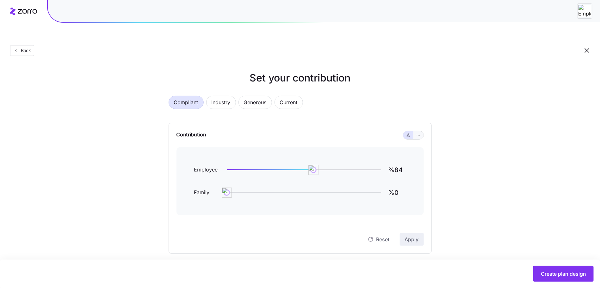
click at [423, 131] on button "button" at bounding box center [418, 135] width 10 height 8
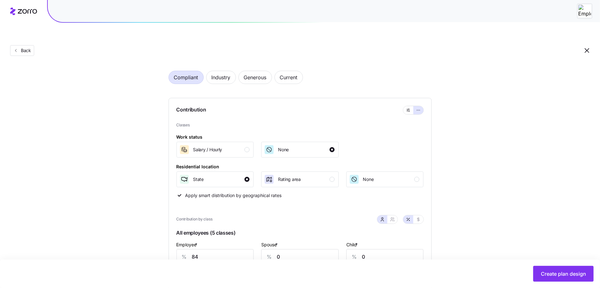
scroll to position [74, 0]
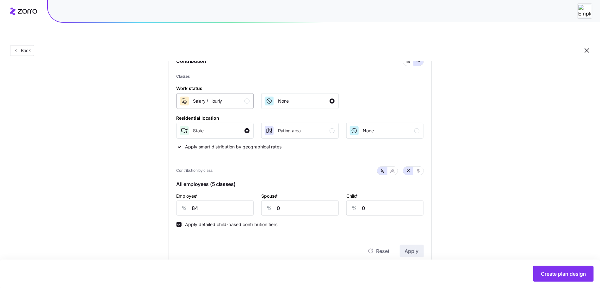
click at [248, 99] on div "button" at bounding box center [246, 101] width 5 height 5
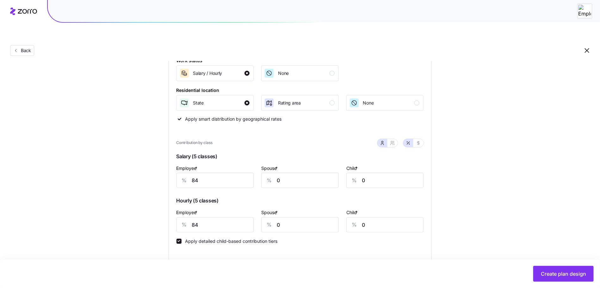
scroll to position [120, 0]
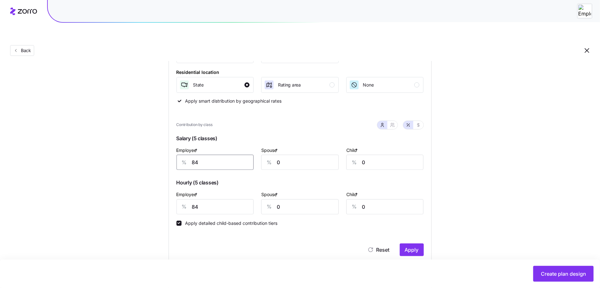
click at [208, 155] on input "84" at bounding box center [214, 162] width 77 height 15
type input "90"
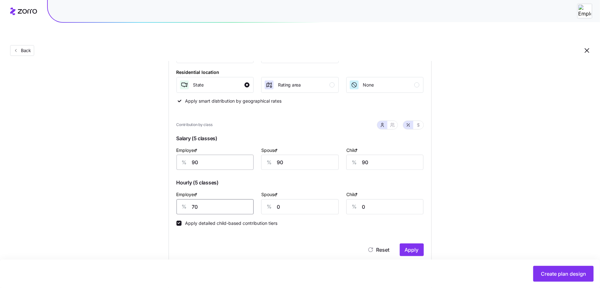
type input "70"
type input "50"
click at [418, 246] on span "Apply" at bounding box center [412, 250] width 14 height 8
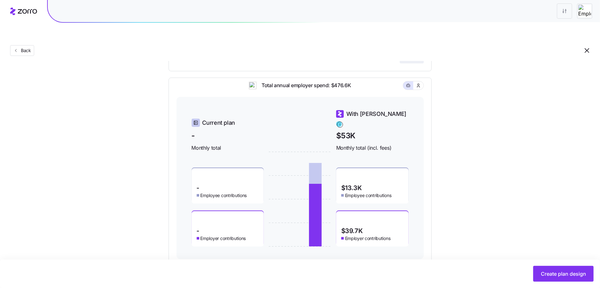
scroll to position [314, 0]
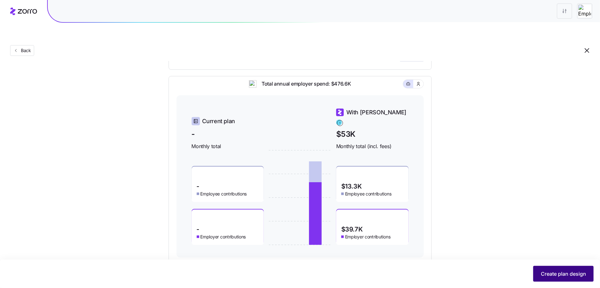
click at [561, 277] on span "Create plan design" at bounding box center [563, 274] width 45 height 8
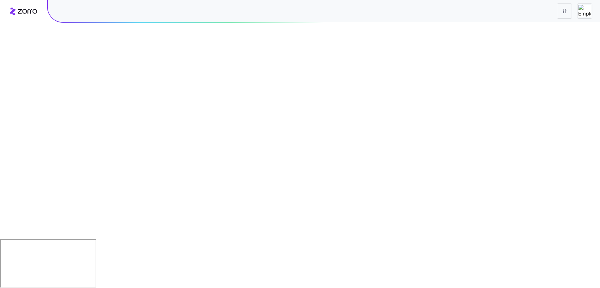
scroll to position [0, 0]
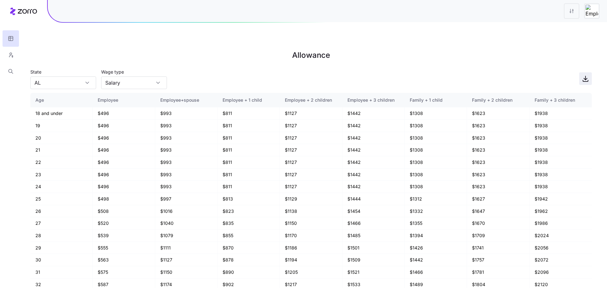
click at [582, 75] on icon "button" at bounding box center [586, 79] width 8 height 8
click at [13, 54] on icon "button" at bounding box center [11, 55] width 6 height 6
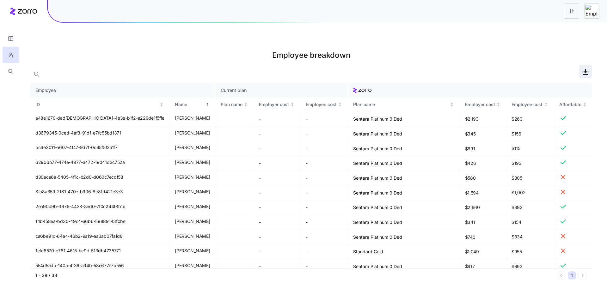
click at [584, 66] on span "button" at bounding box center [585, 72] width 12 height 12
click at [573, 13] on html "Employee breakdown Employee Current plan ID Name Plan name Employer cost Employ…" at bounding box center [303, 176] width 607 height 352
click at [559, 27] on div "Edit plan design" at bounding box center [545, 28] width 63 height 10
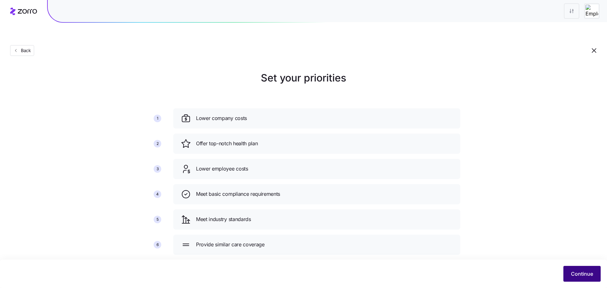
click at [589, 276] on span "Continue" at bounding box center [582, 274] width 22 height 8
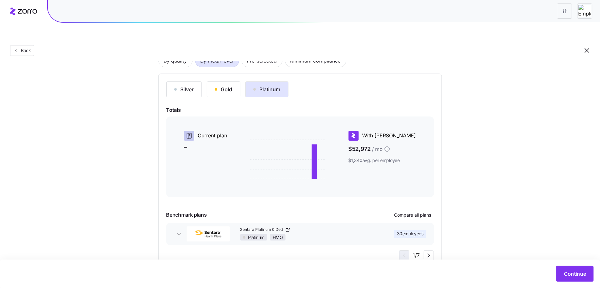
scroll to position [60, 0]
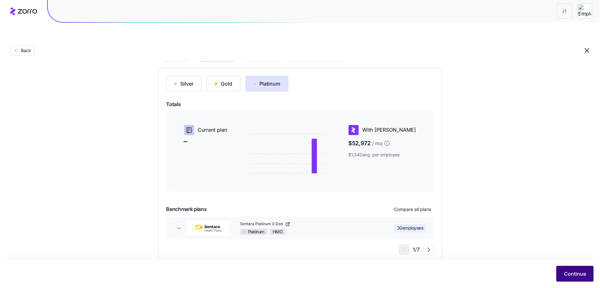
click at [564, 271] on span "Continue" at bounding box center [575, 274] width 22 height 8
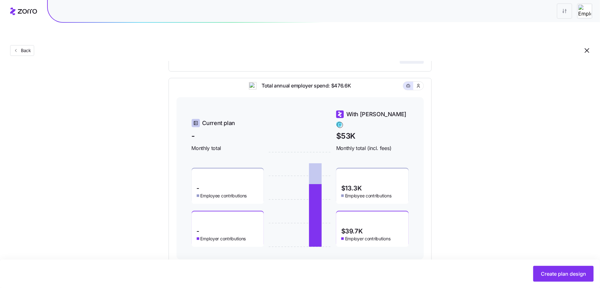
scroll to position [312, 0]
click at [31, 45] on button "Back" at bounding box center [22, 50] width 24 height 11
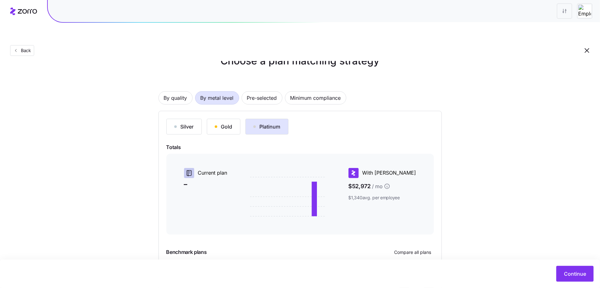
scroll to position [60, 0]
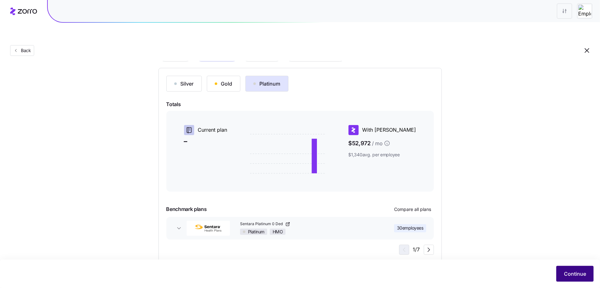
click at [583, 277] on span "Continue" at bounding box center [575, 274] width 22 height 8
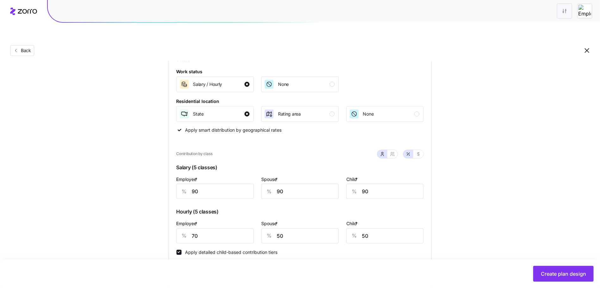
scroll to position [118, 0]
